Goal: Task Accomplishment & Management: Complete application form

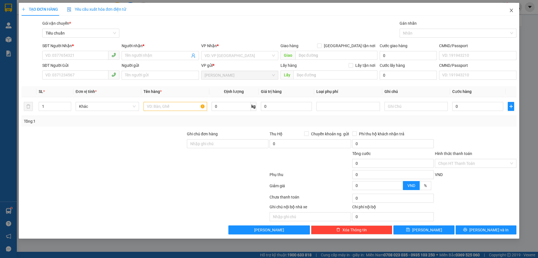
click at [511, 12] on icon "close" at bounding box center [511, 10] width 4 height 4
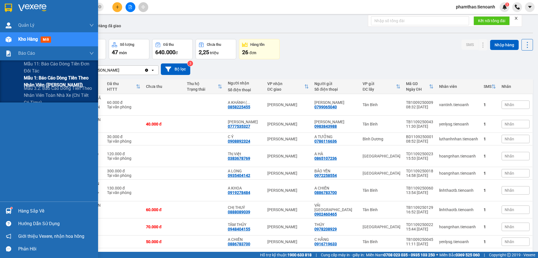
click at [49, 81] on span "Mẫu 1: Báo cáo dòng tiền theo nhân viên ([PERSON_NAME])" at bounding box center [59, 81] width 70 height 14
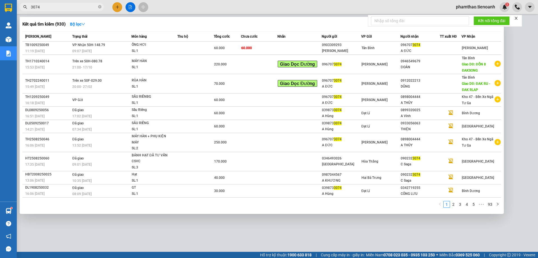
click at [96, 6] on input "3074" at bounding box center [64, 7] width 66 height 6
click at [102, 8] on span "3074" at bounding box center [62, 7] width 84 height 8
click at [101, 7] on span "3074" at bounding box center [62, 7] width 84 height 8
click at [100, 6] on icon "close-circle" at bounding box center [99, 6] width 3 height 3
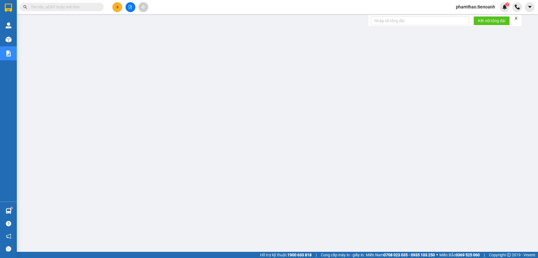
paste input "0902737711"
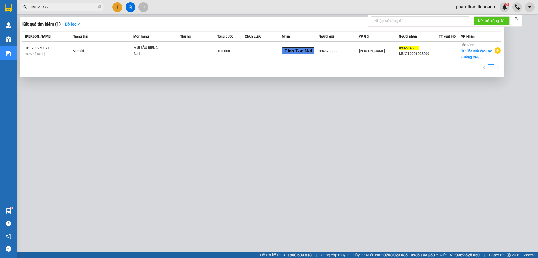
type input "0902737711"
click at [166, 47] on div "MÚI SẦU RIÊNG" at bounding box center [155, 48] width 42 height 6
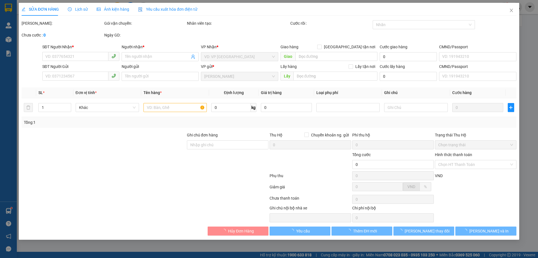
type input "0902737711"
type input "MƯỜI 0901395800"
checkbox input "true"
type input "Tòa nhà Vạn Đạt, Đường CN8 [GEOGRAPHIC_DATA], P, [GEOGRAPHIC_DATA], [GEOGRAPHIC…"
type input "0848233336"
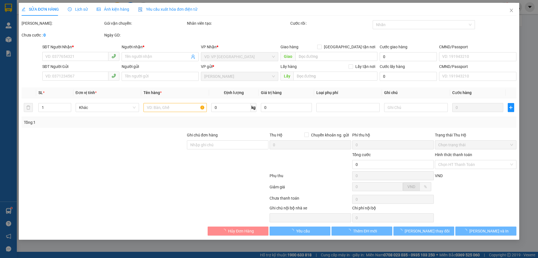
type input "100.000"
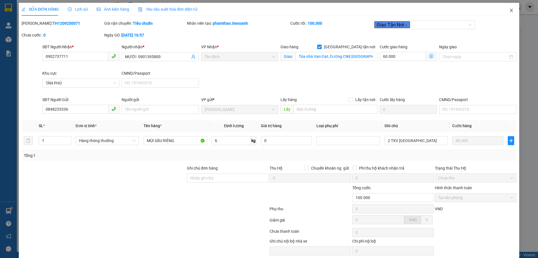
drag, startPoint x: 502, startPoint y: 9, endPoint x: 452, endPoint y: 8, distance: 49.9
click at [504, 9] on span "Close" at bounding box center [512, 11] width 16 height 16
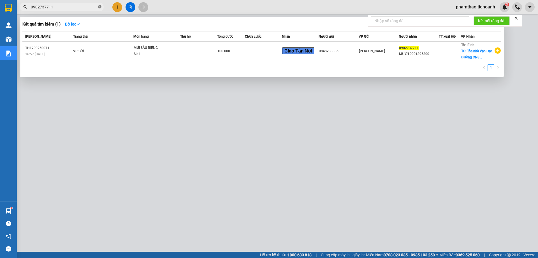
click at [99, 5] on span at bounding box center [99, 6] width 3 height 5
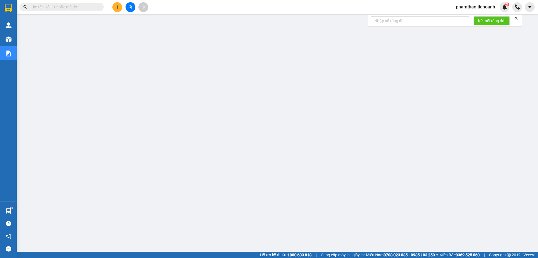
paste input "0909111554"
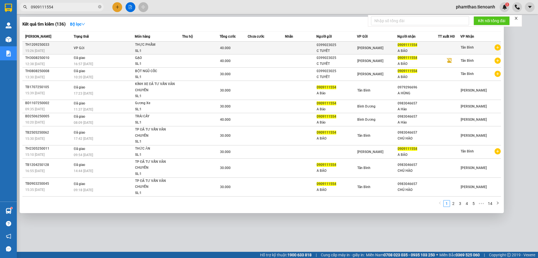
type input "0909111554"
click at [171, 50] on div "SL: 1" at bounding box center [156, 51] width 42 height 6
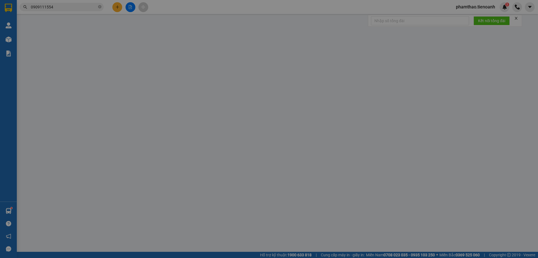
type input "0909111554"
type input "A BẢO"
type input "0399023025"
type input "C TUYẾT"
type input "40.000"
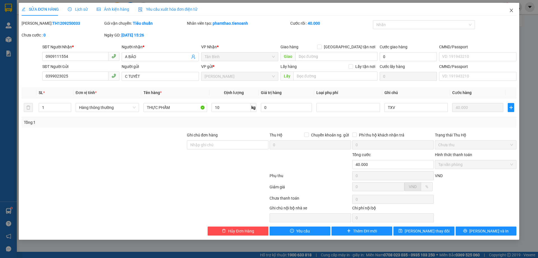
click at [513, 12] on icon "close" at bounding box center [511, 10] width 4 height 4
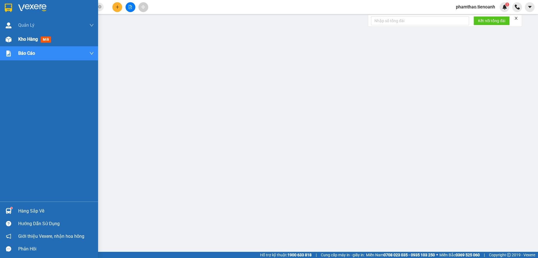
click at [30, 36] on span "Kho hàng" at bounding box center [28, 38] width 20 height 5
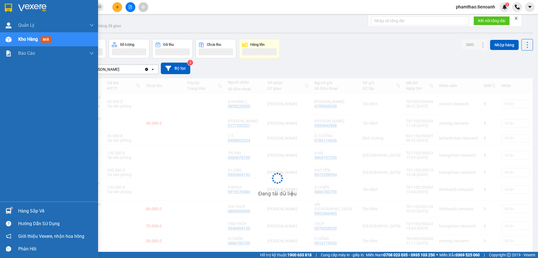
click at [31, 36] on span "Kho hàng" at bounding box center [28, 38] width 20 height 5
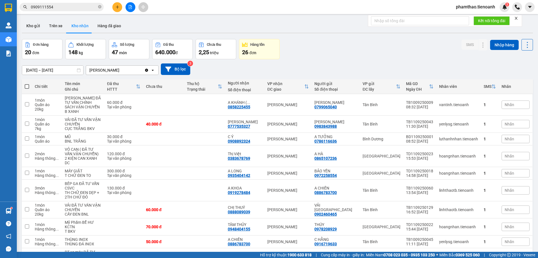
click at [31, 37] on div "ver 1.8.143 Kho gửi Trên xe Kho nhận Hàng đã giao Đơn hàng 20 đơn Khối lượng 14…" at bounding box center [278, 153] width 516 height 273
click at [27, 27] on button "Kho gửi" at bounding box center [33, 25] width 23 height 13
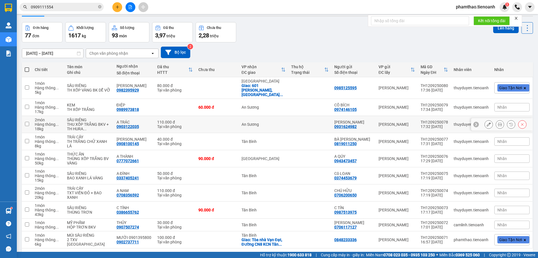
scroll to position [36, 0]
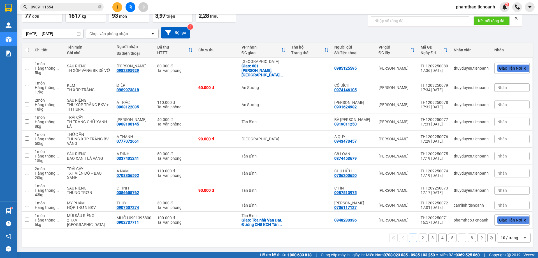
click at [508, 236] on div "10 / trang" at bounding box center [509, 238] width 17 height 6
click at [507, 222] on div "100 / trang" at bounding box center [510, 225] width 34 height 10
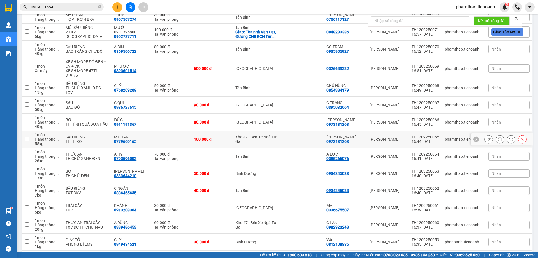
scroll to position [169, 0]
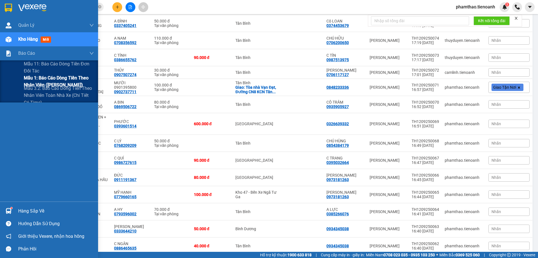
click at [46, 76] on span "Mẫu 1: Báo cáo dòng tiền theo nhân viên ([PERSON_NAME])" at bounding box center [59, 81] width 70 height 14
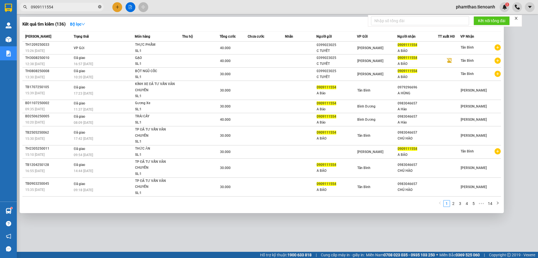
click at [101, 6] on icon "close-circle" at bounding box center [99, 6] width 3 height 3
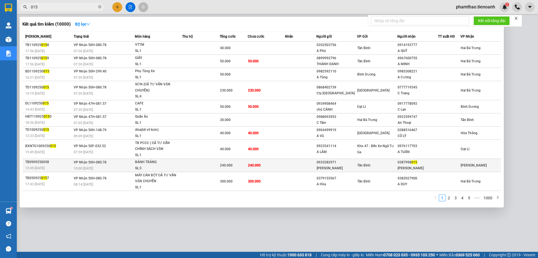
type input "015"
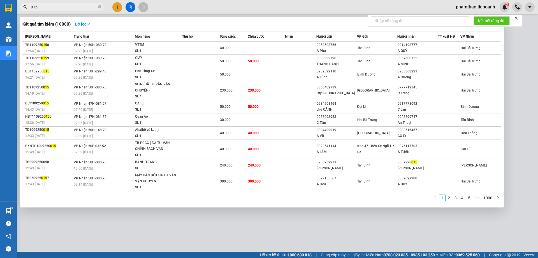
click at [330, 163] on div "0933282971" at bounding box center [337, 162] width 40 height 6
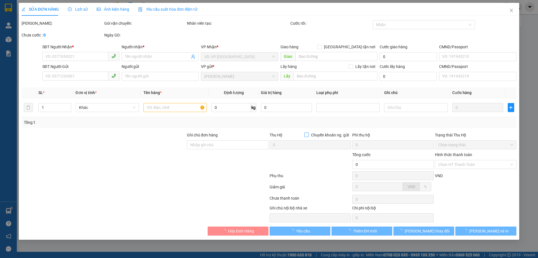
type input "0387998015"
type input "[PERSON_NAME]"
type input "123456789"
type input "0933282971"
type input "[PERSON_NAME]"
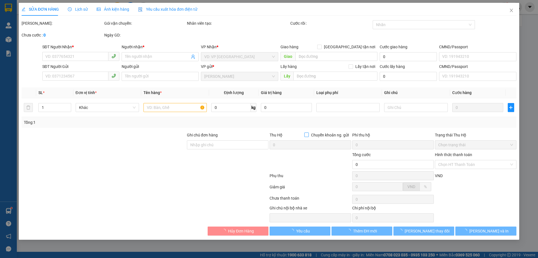
type input "240.000"
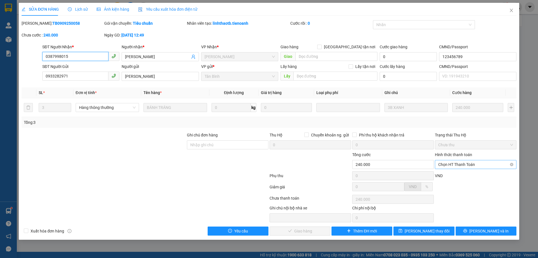
click at [456, 160] on div "Chọn HT Thanh Toán" at bounding box center [476, 164] width 82 height 9
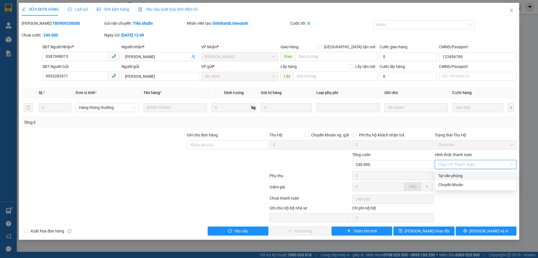
click at [451, 173] on div "Tại văn phòng" at bounding box center [475, 175] width 75 height 6
type input "0"
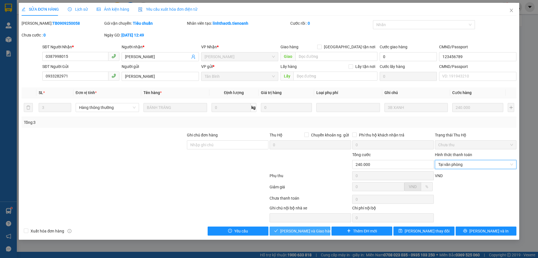
click at [298, 228] on span "[PERSON_NAME] và Giao hàng" at bounding box center [307, 231] width 54 height 6
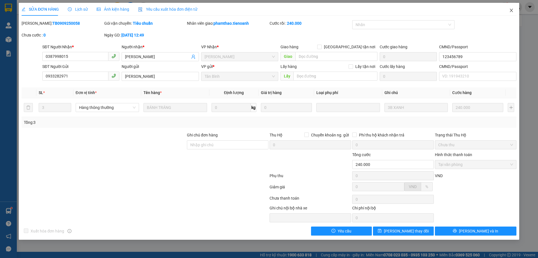
drag, startPoint x: 513, startPoint y: 9, endPoint x: 422, endPoint y: 8, distance: 90.5
click at [512, 9] on icon "close" at bounding box center [511, 10] width 4 height 4
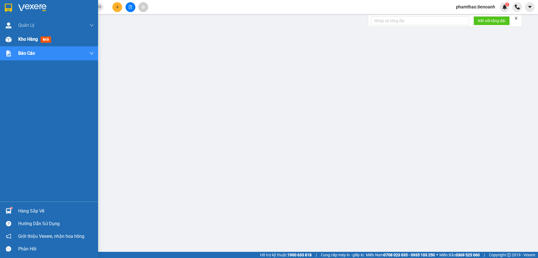
click at [25, 38] on span "Kho hàng" at bounding box center [28, 38] width 20 height 5
click at [34, 36] on div "Kho hàng mới" at bounding box center [35, 39] width 35 height 7
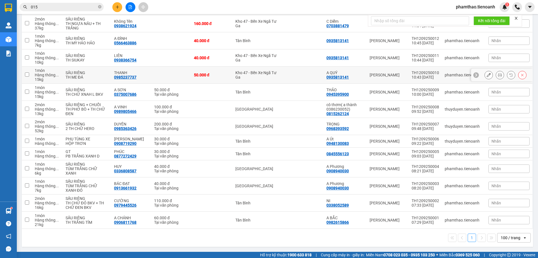
scroll to position [1240, 0]
click at [176, 126] on div "Tại văn phòng" at bounding box center [171, 128] width 34 height 4
checkbox input "true"
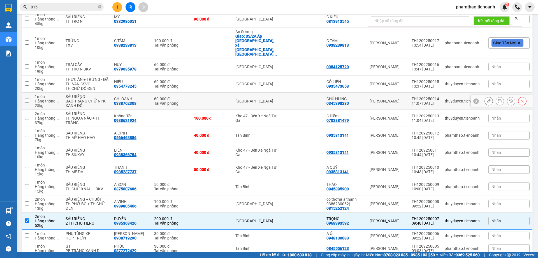
scroll to position [1100, 0]
